Goal: Task Accomplishment & Management: Complete application form

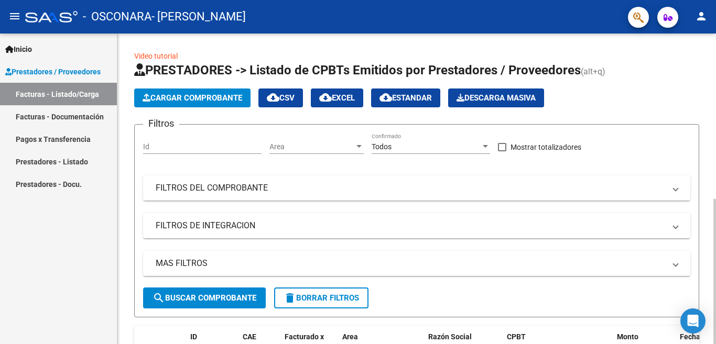
click at [205, 97] on span "Cargar Comprobante" at bounding box center [193, 97] width 100 height 9
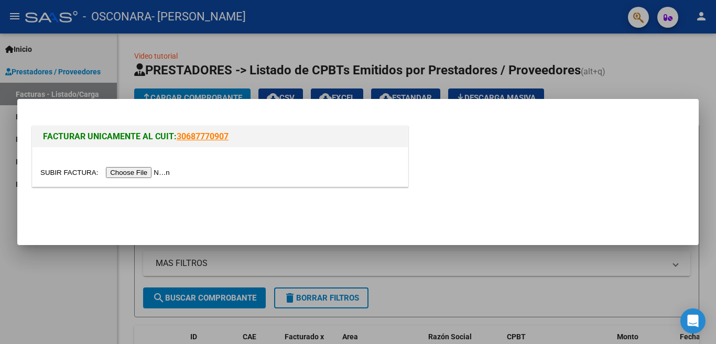
click at [144, 174] on input "file" at bounding box center [106, 172] width 133 height 11
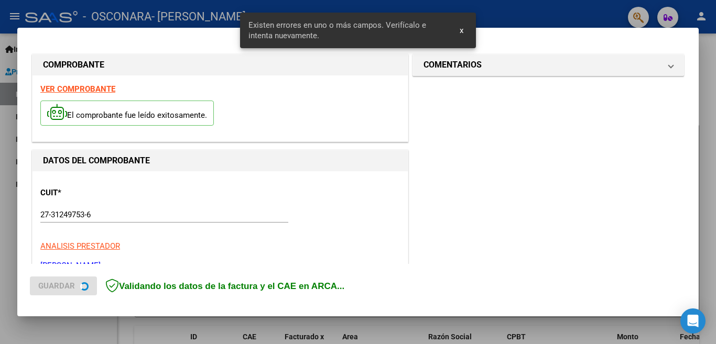
scroll to position [287, 0]
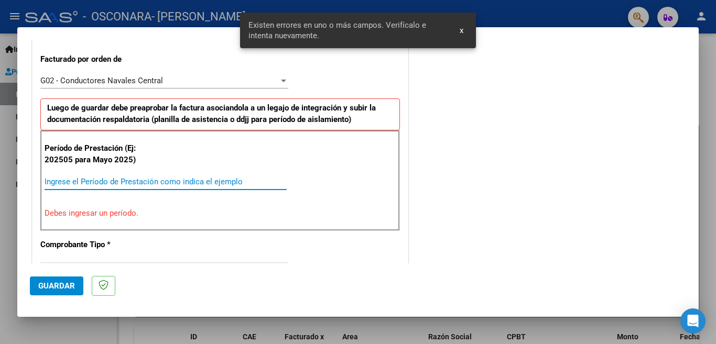
click at [99, 181] on input "Ingrese el Período de Prestación como indica el ejemplo" at bounding box center [166, 181] width 242 height 9
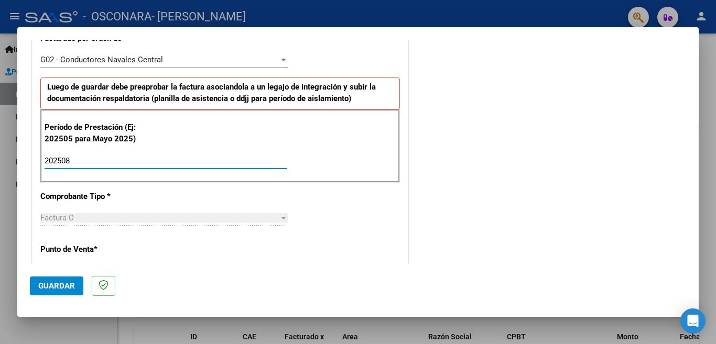
scroll to position [319, 0]
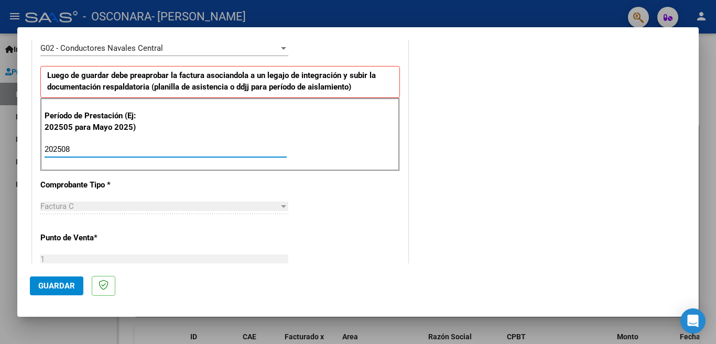
click at [110, 151] on input "202508" at bounding box center [166, 149] width 242 height 9
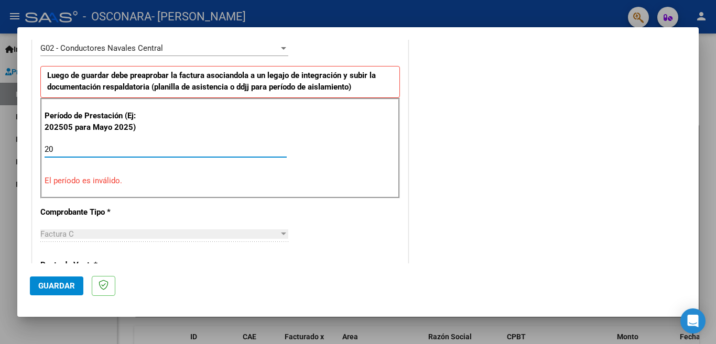
type input "2"
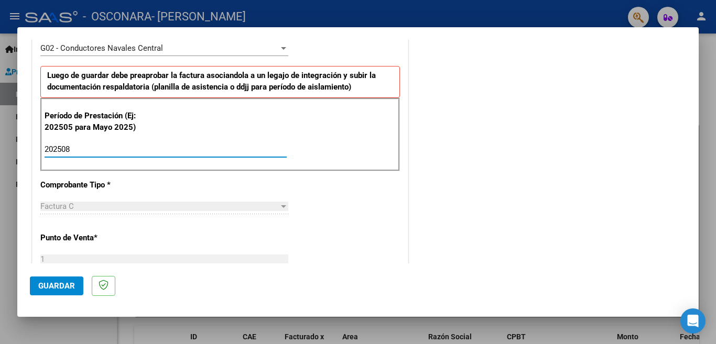
type input "202508"
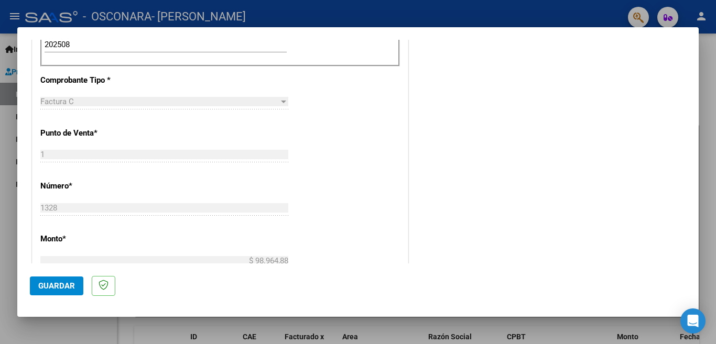
click at [66, 284] on span "Guardar" at bounding box center [56, 285] width 37 height 9
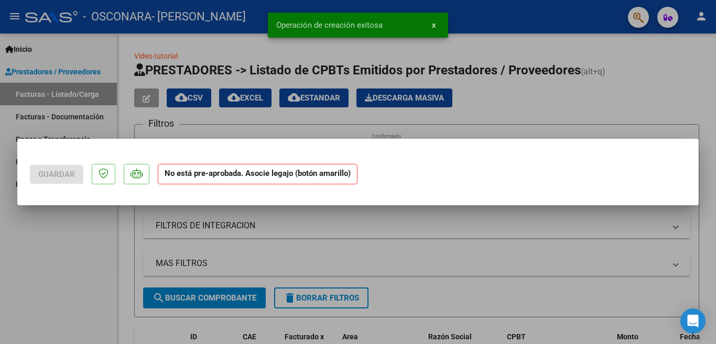
scroll to position [0, 0]
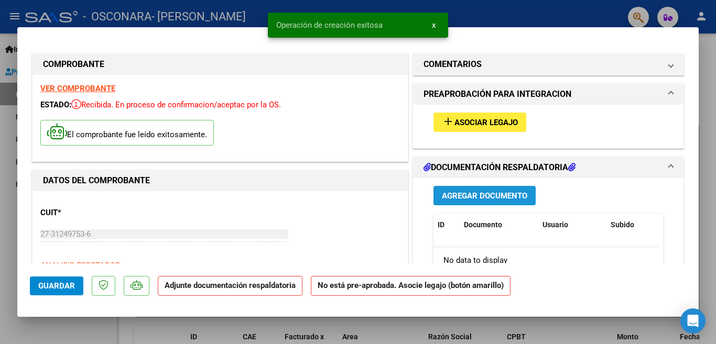
click at [451, 197] on span "Agregar Documento" at bounding box center [484, 195] width 85 height 9
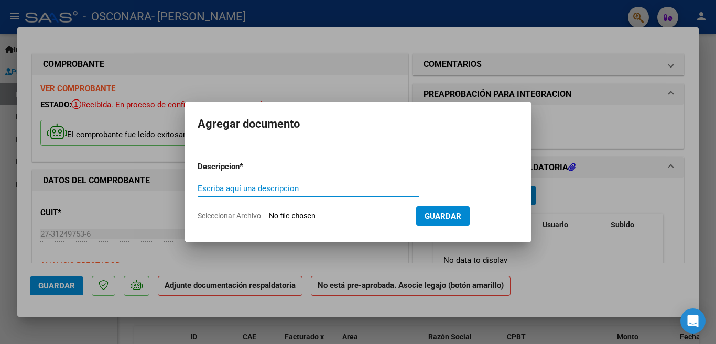
click at [306, 188] on input "Escriba aquí una descripcion" at bounding box center [308, 188] width 221 height 9
click at [321, 188] on input "planilla de asistencia SEPTIEMBRE" at bounding box center [308, 188] width 221 height 9
type input "planilla de asistencia"
click at [395, 213] on input "Seleccionar Archivo" at bounding box center [338, 217] width 139 height 10
type input "C:\fakepath\Asistencia Agosto.pdf"
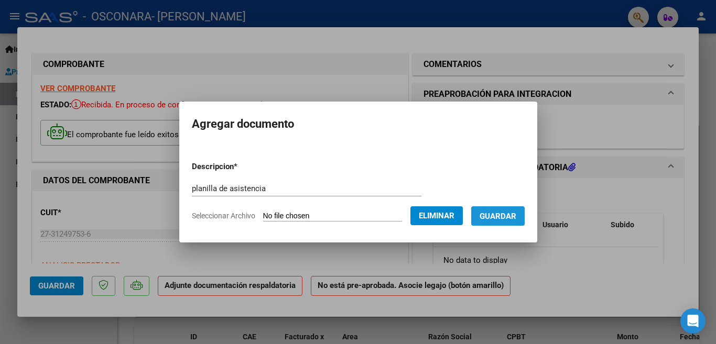
click at [488, 222] on button "Guardar" at bounding box center [497, 215] width 53 height 19
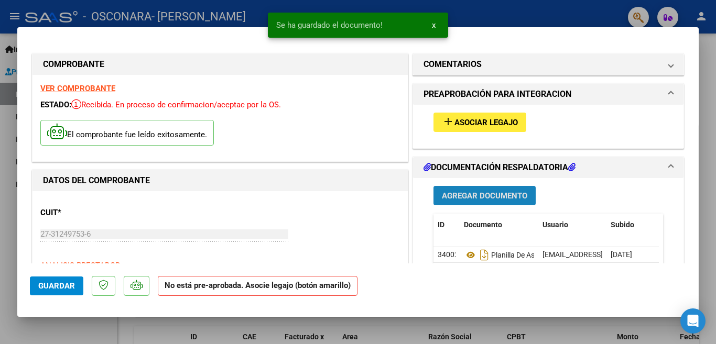
click at [477, 193] on span "Agregar Documento" at bounding box center [484, 195] width 85 height 9
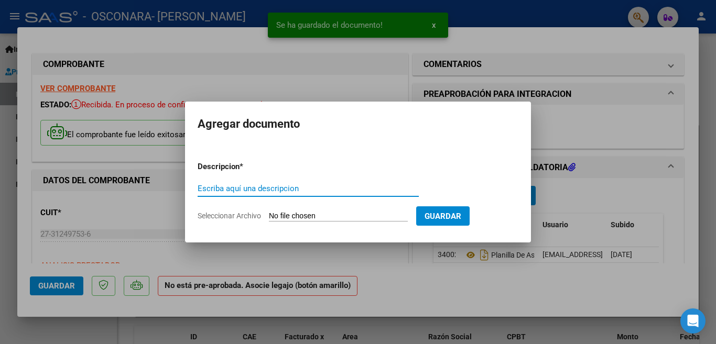
click at [331, 187] on input "Escriba aquí una descripcion" at bounding box center [308, 188] width 221 height 9
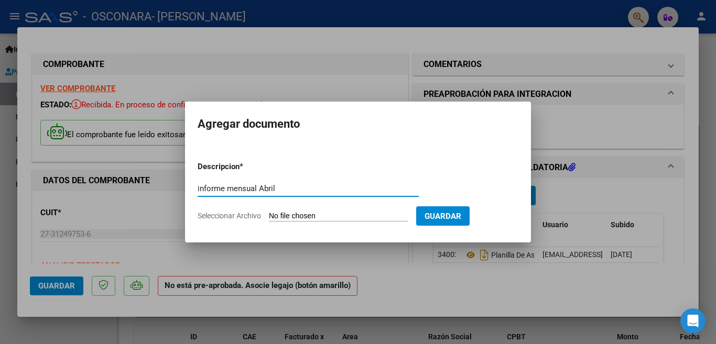
click at [281, 191] on input "informe mensual Abril" at bounding box center [308, 188] width 221 height 9
type input "informe mensual"
click at [351, 212] on input "Seleccionar Archivo" at bounding box center [338, 217] width 139 height 10
type input "C:\fakepath\Informe Mensual.pdf"
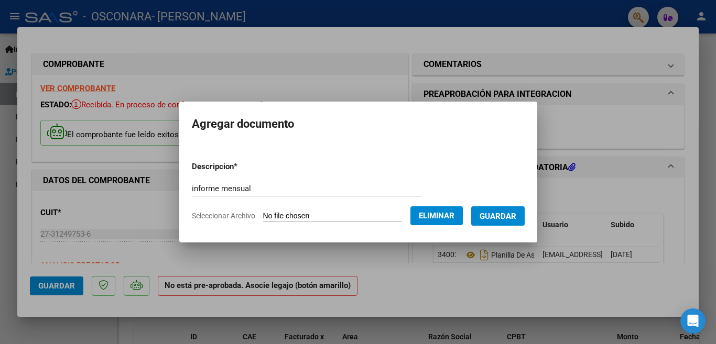
click at [497, 219] on span "Guardar" at bounding box center [497, 216] width 37 height 9
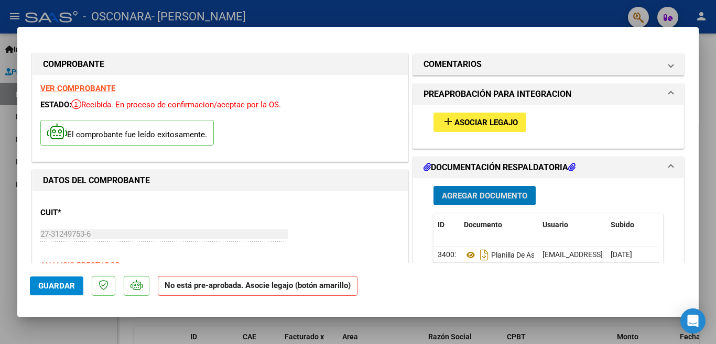
click at [464, 124] on span "Asociar Legajo" at bounding box center [485, 122] width 63 height 9
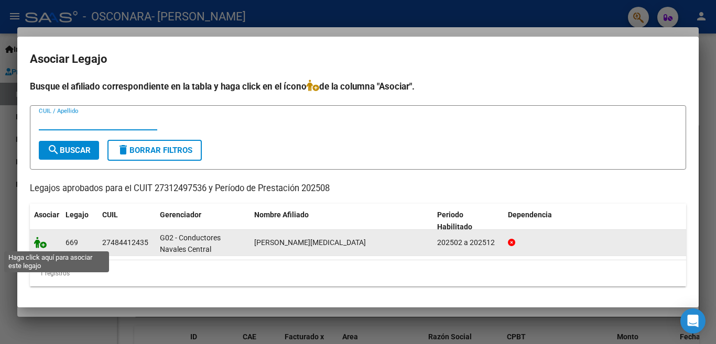
click at [40, 243] on icon at bounding box center [40, 243] width 13 height 12
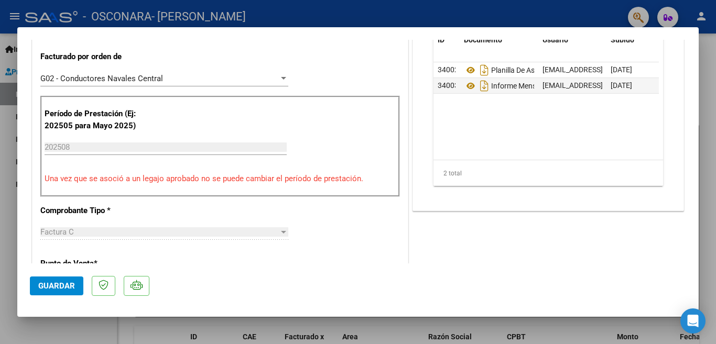
scroll to position [314, 0]
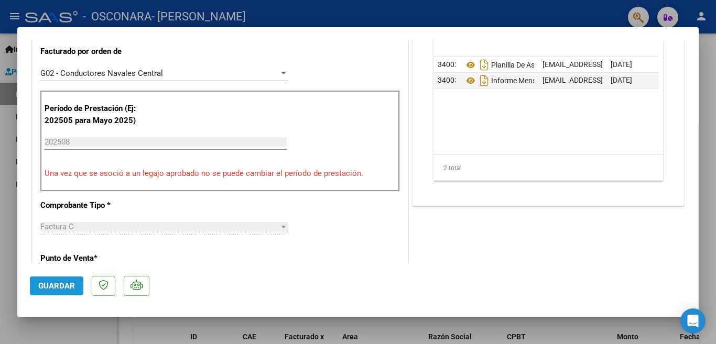
click at [49, 287] on span "Guardar" at bounding box center [56, 285] width 37 height 9
